Goal: Check status

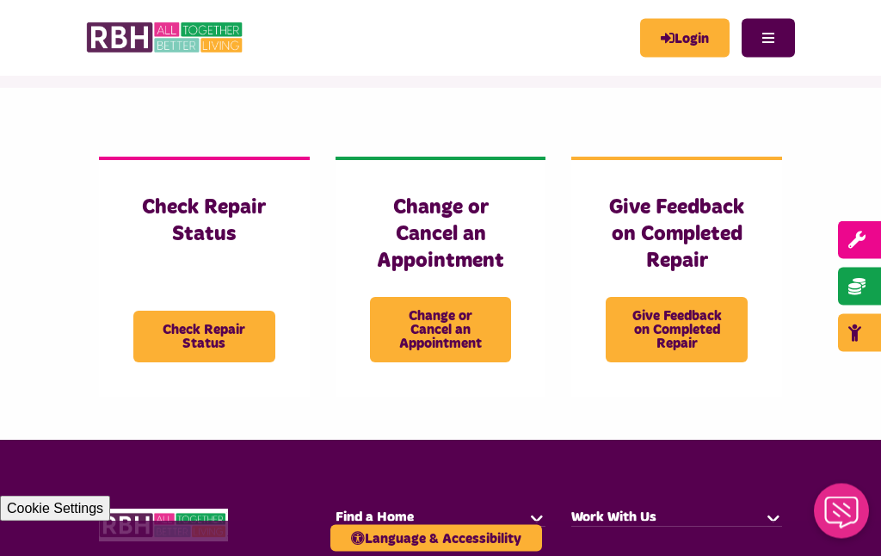
scroll to position [331, 0]
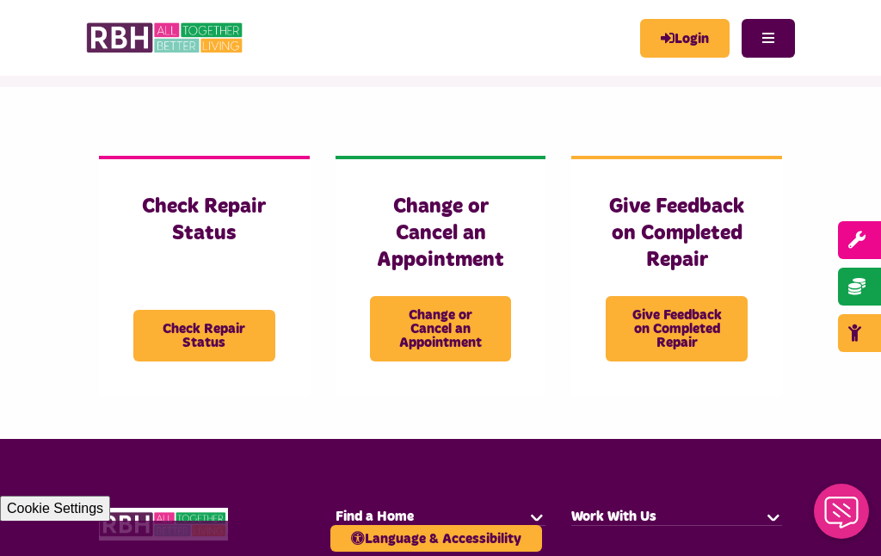
click at [188, 330] on span "Check Repair Status" at bounding box center [204, 336] width 142 height 52
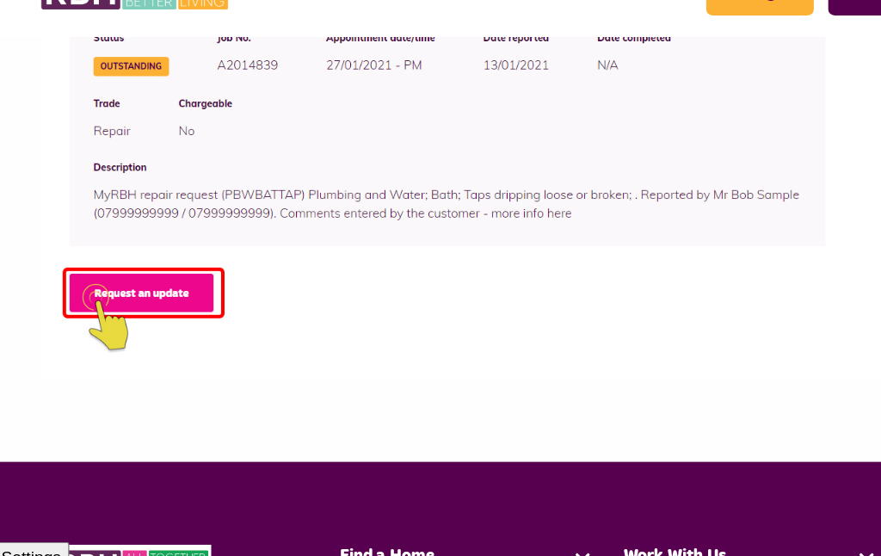
scroll to position [965, 0]
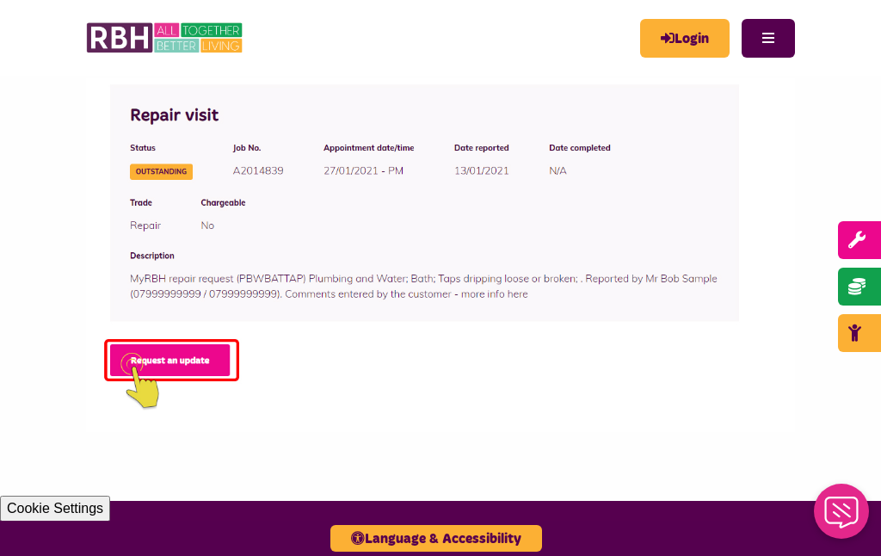
click at [747, 287] on img at bounding box center [440, 255] width 709 height 355
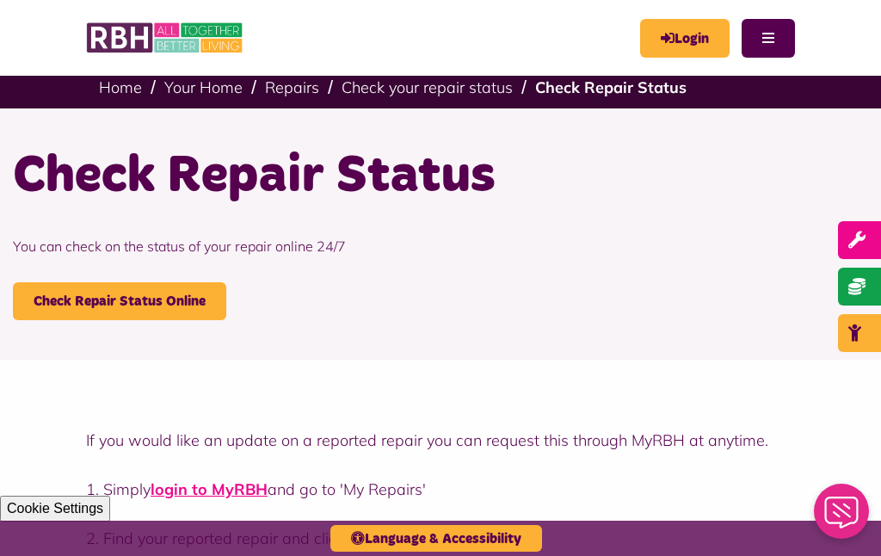
scroll to position [0, 0]
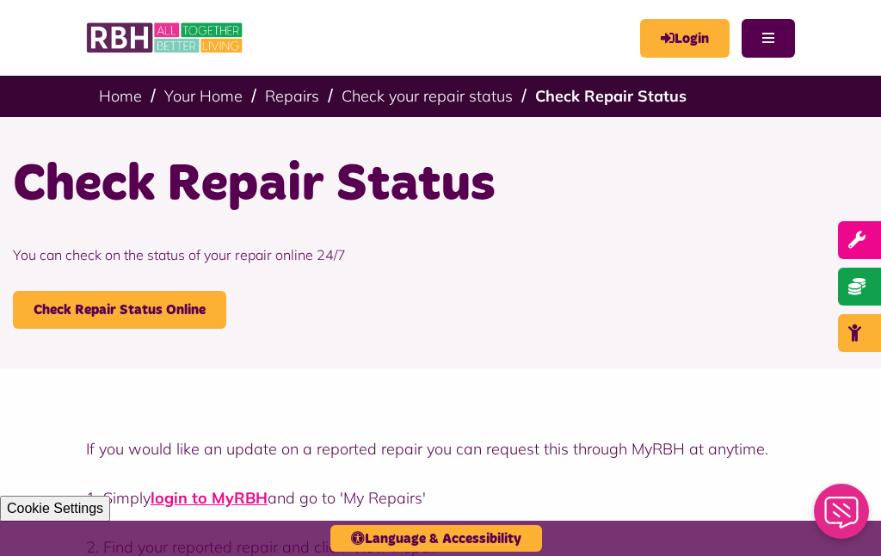
click at [688, 30] on link "Login" at bounding box center [685, 38] width 90 height 39
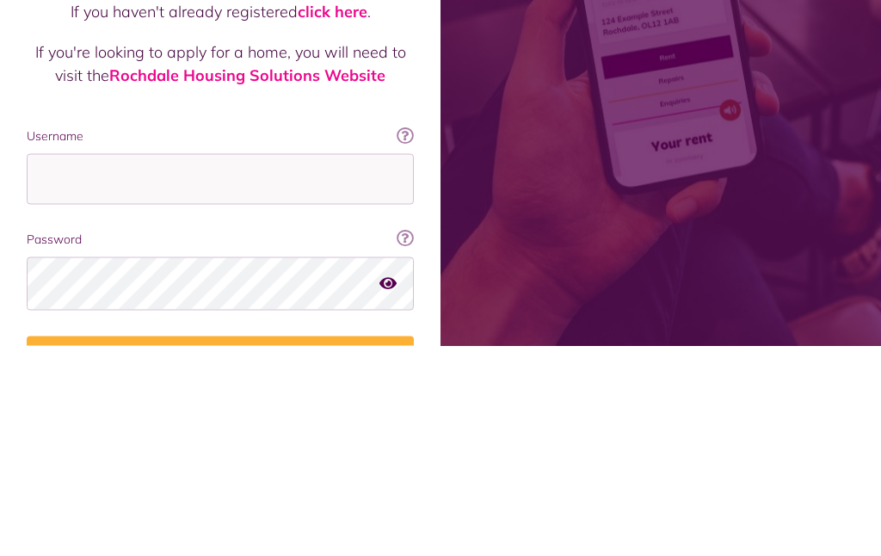
scroll to position [224, 0]
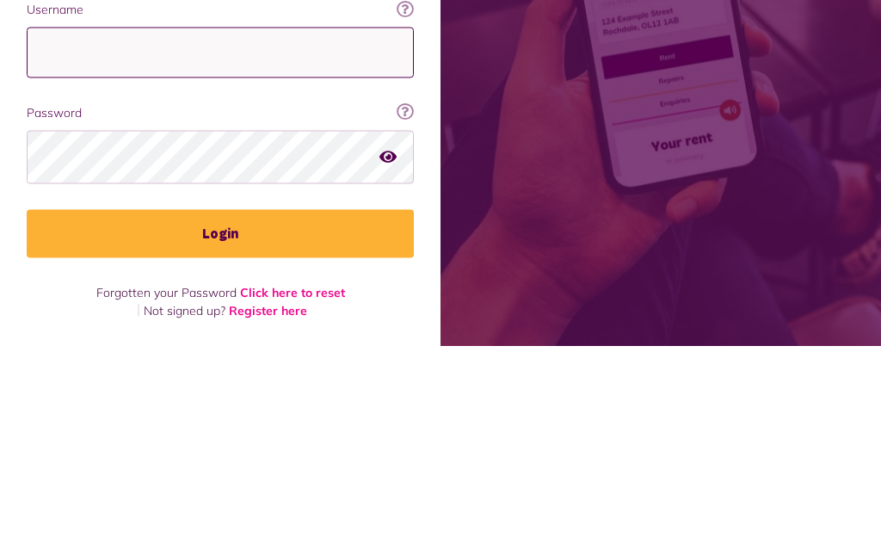
type input "**********"
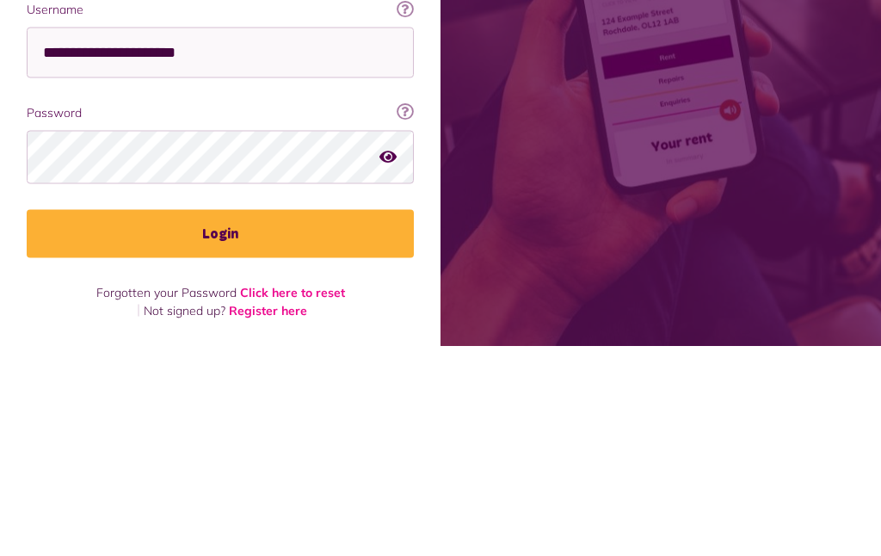
click at [220, 420] on button "Login" at bounding box center [220, 444] width 387 height 48
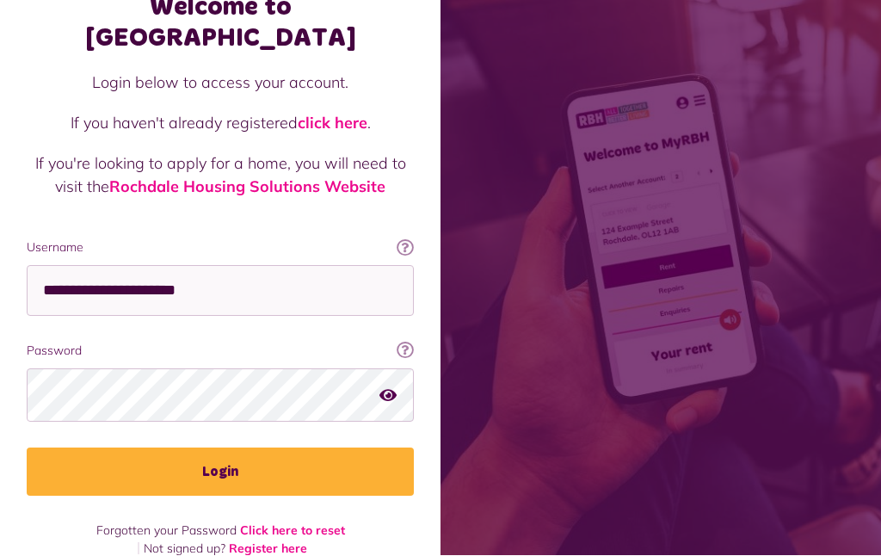
click at [349, 448] on button "Login" at bounding box center [220, 472] width 387 height 48
click at [129, 448] on button "Login" at bounding box center [220, 472] width 387 height 48
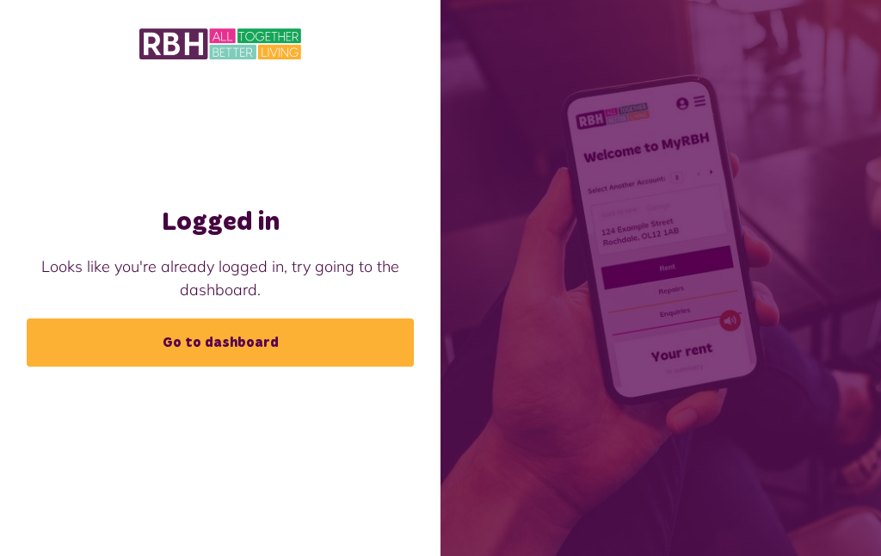
scroll to position [59, 0]
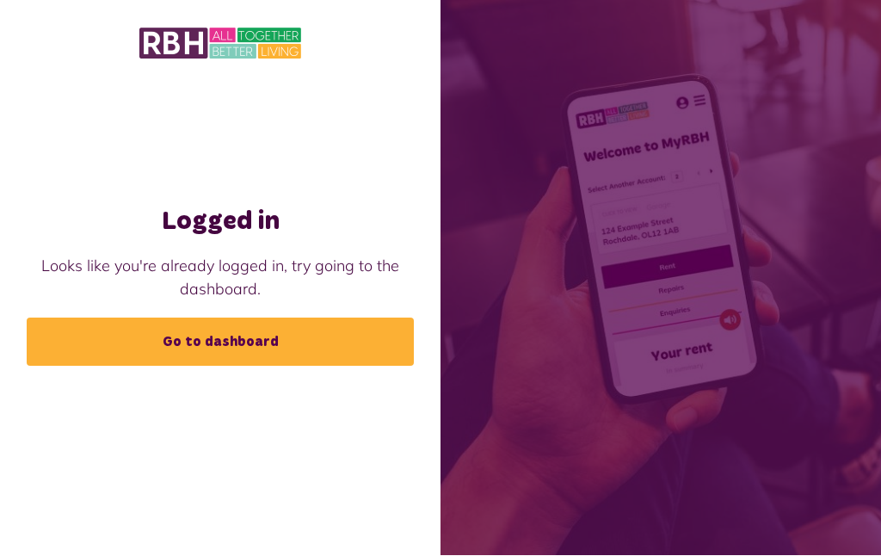
click at [120, 318] on link "Go to dashboard" at bounding box center [220, 342] width 387 height 48
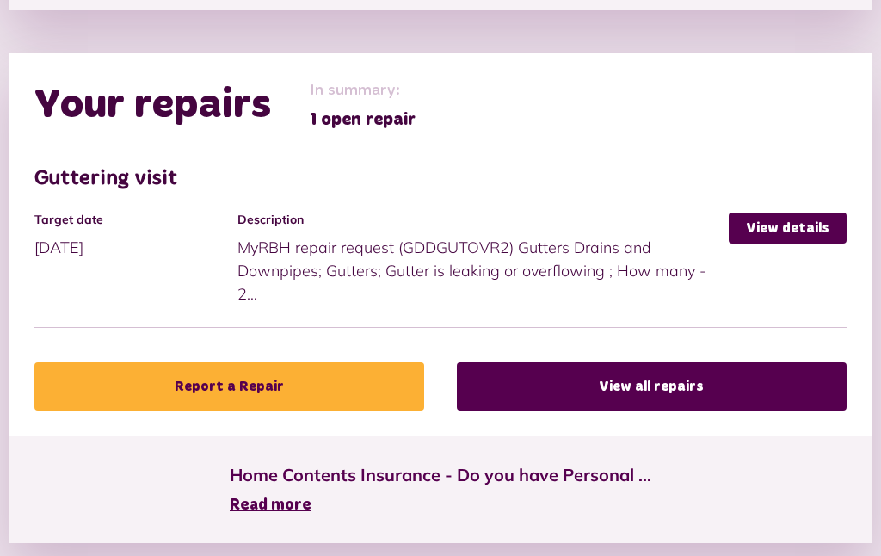
scroll to position [797, 0]
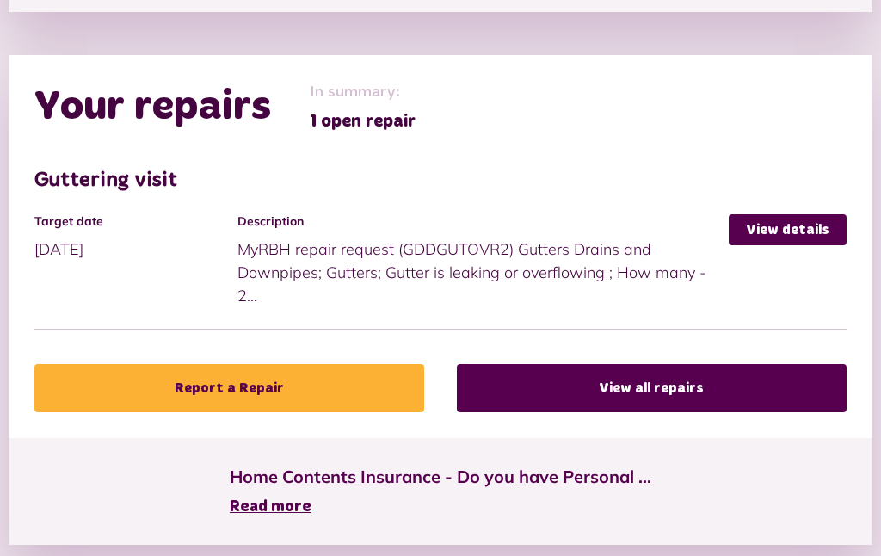
click at [778, 235] on link "View details" at bounding box center [788, 229] width 118 height 31
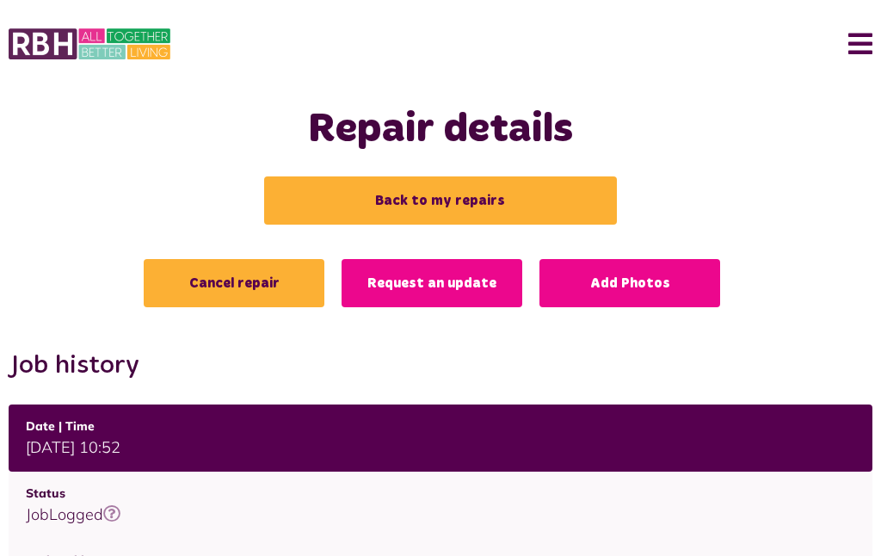
click at [457, 279] on link "Request an update" at bounding box center [432, 283] width 181 height 48
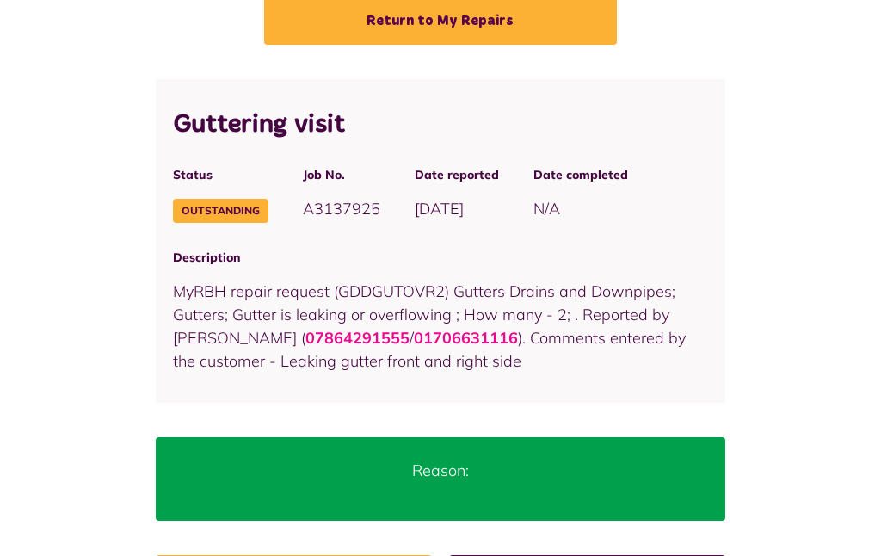
scroll to position [201, 0]
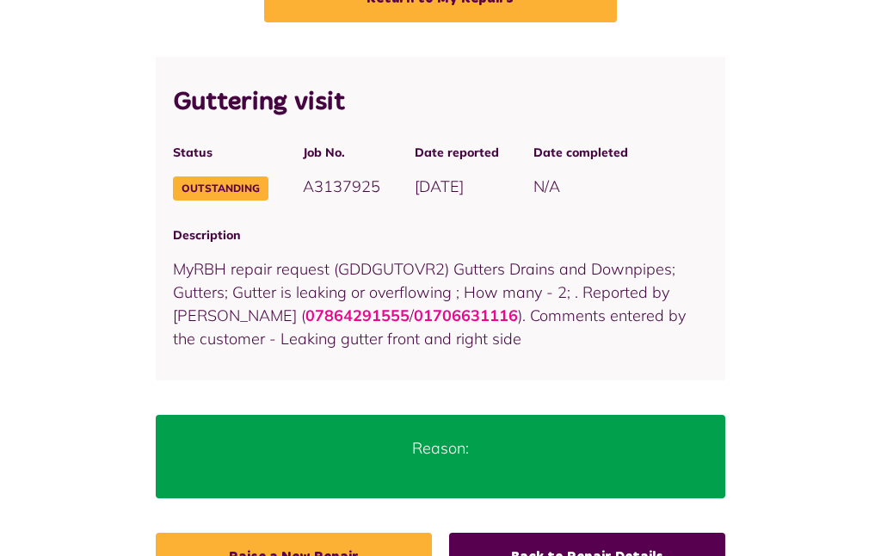
click at [537, 464] on div "Reason:" at bounding box center [441, 457] width 571 height 83
click at [545, 463] on div "Reason:" at bounding box center [441, 457] width 571 height 83
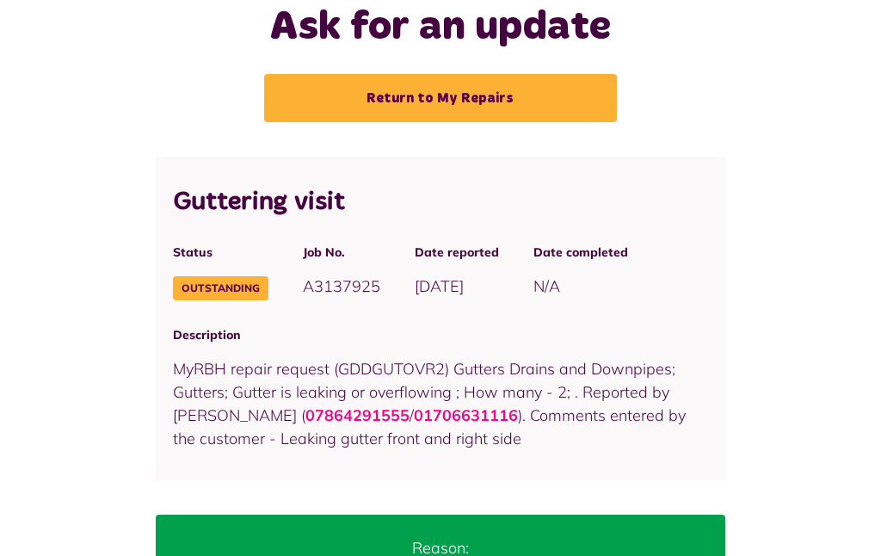
scroll to position [98, 0]
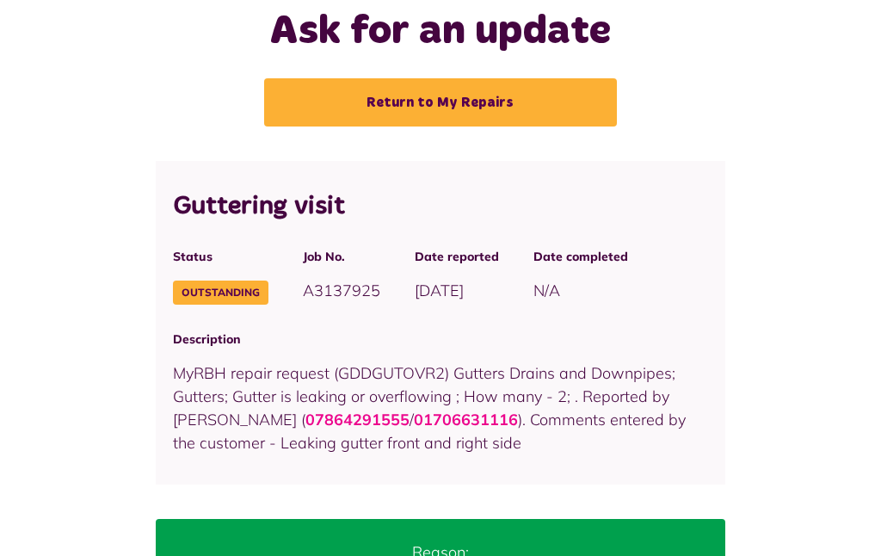
click at [543, 98] on link "Return to My Repairs" at bounding box center [440, 102] width 353 height 48
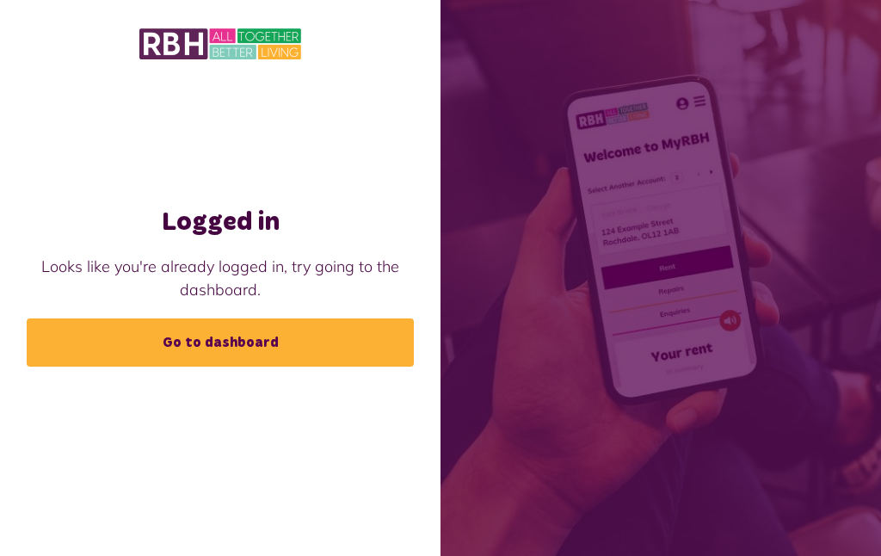
scroll to position [59, 0]
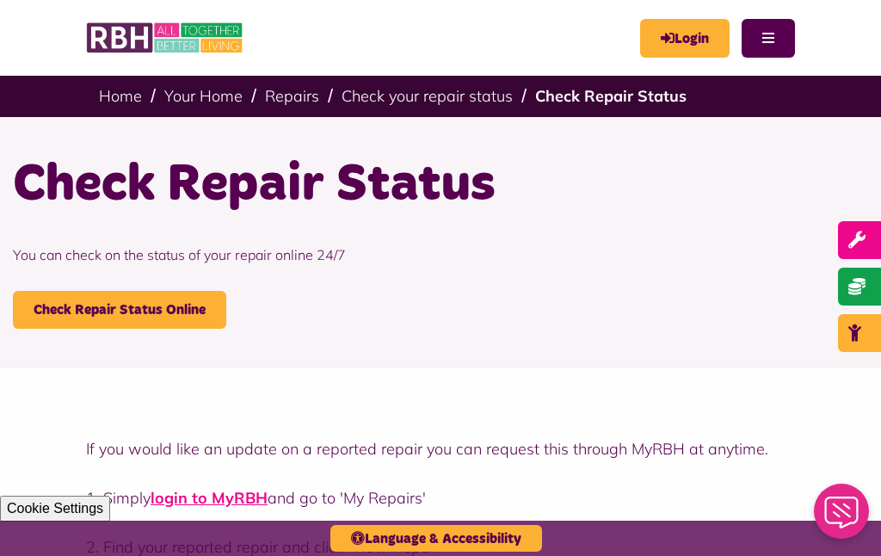
click at [693, 34] on link "Login" at bounding box center [685, 38] width 90 height 39
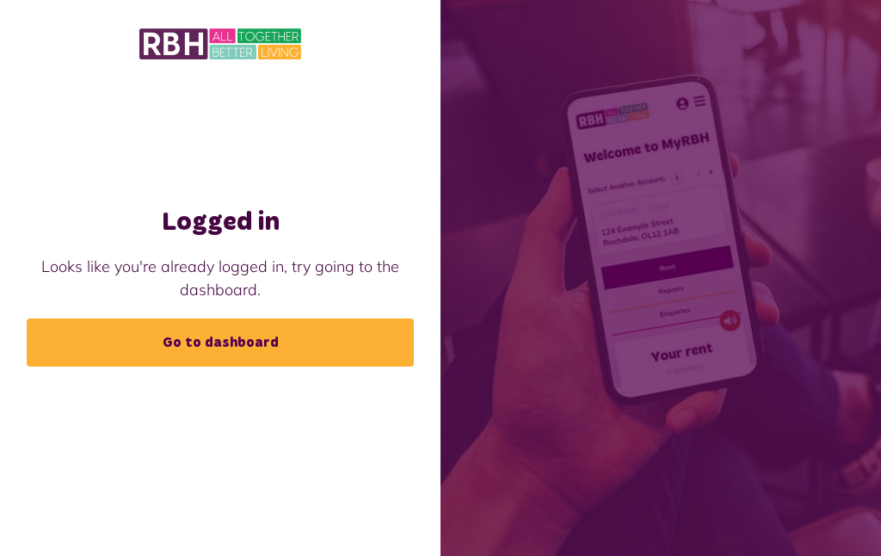
click at [357, 367] on link "Go to dashboard" at bounding box center [220, 342] width 387 height 48
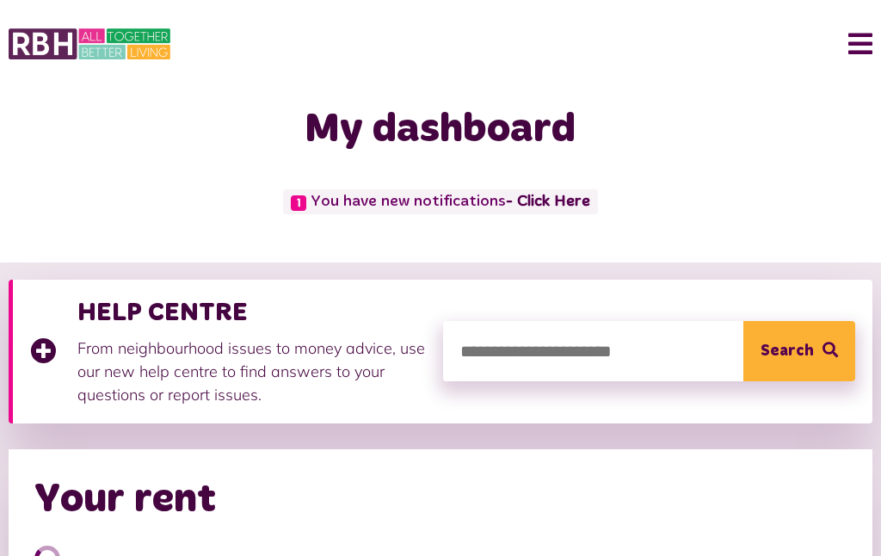
click at [857, 52] on button "Menu" at bounding box center [854, 43] width 37 height 53
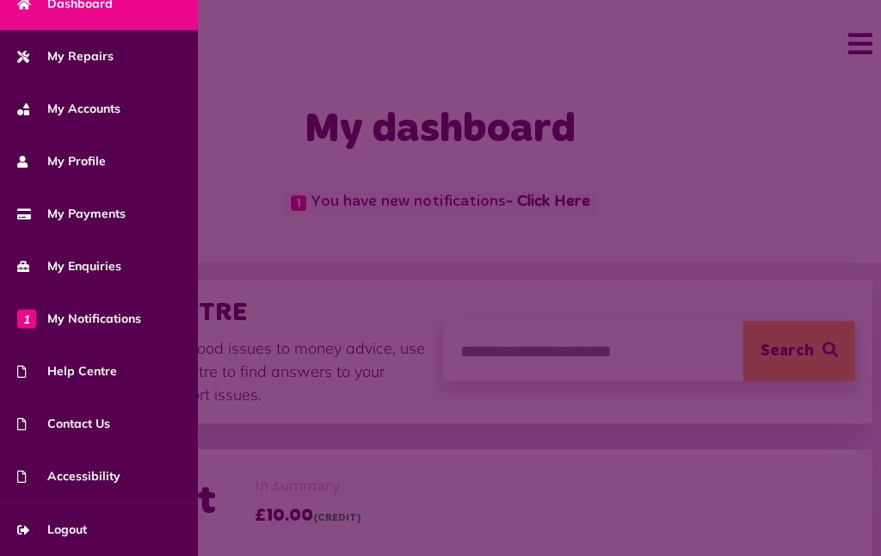
scroll to position [127, 0]
click at [31, 528] on span "Logout" at bounding box center [52, 530] width 70 height 18
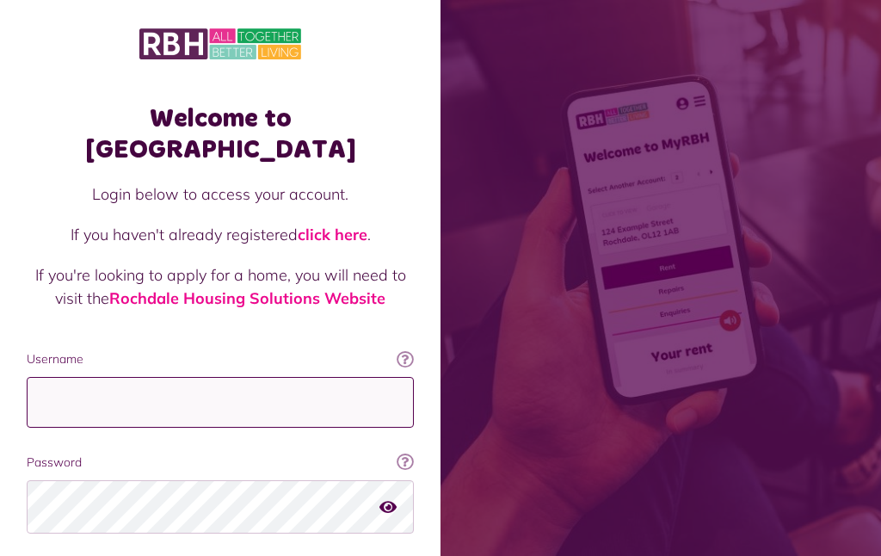
scroll to position [13, 0]
